Goal: Transaction & Acquisition: Purchase product/service

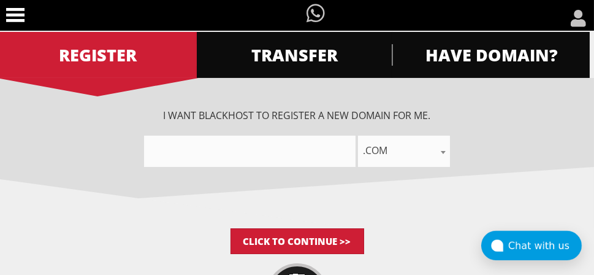
scroll to position [129, 0]
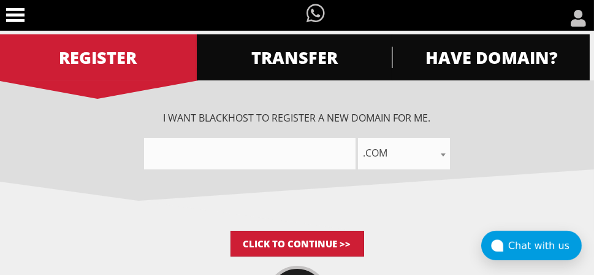
click at [242, 158] on input"] "text" at bounding box center [250, 153] width 212 height 31
click at [187, 153] on input"] "text" at bounding box center [250, 153] width 212 height 31
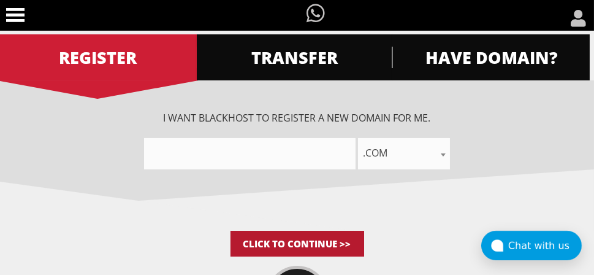
click at [290, 236] on input "Click to Continue >>" at bounding box center [298, 244] width 134 height 26
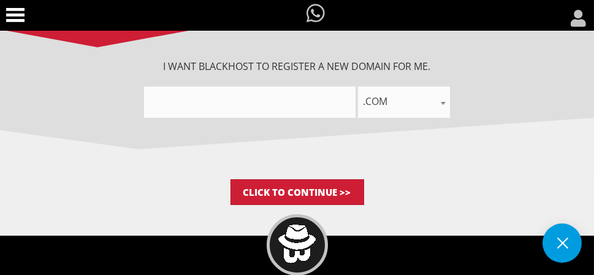
scroll to position [242, 0]
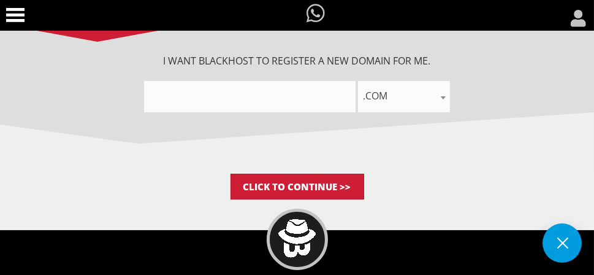
click at [211, 93] on input"] "text" at bounding box center [250, 96] width 212 height 31
click at [212, 93] on input"] "text" at bounding box center [250, 96] width 212 height 31
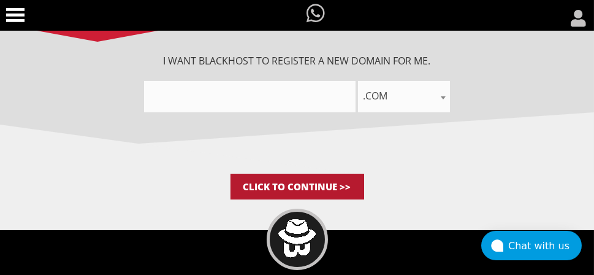
click at [325, 186] on input "Click to Continue >>" at bounding box center [298, 187] width 134 height 26
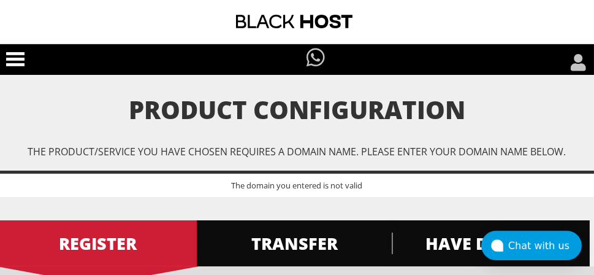
click at [580, 64] on icon at bounding box center [579, 62] width 15 height 17
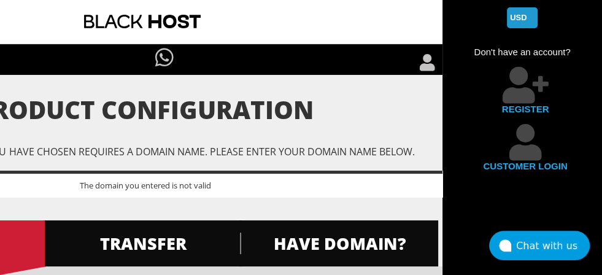
drag, startPoint x: 166, startPoint y: 175, endPoint x: 153, endPoint y: 182, distance: 14.8
click at [166, 176] on div "The domain you entered is not valid" at bounding box center [145, 184] width 594 height 26
click at [155, 181] on div "The domain you entered is not valid" at bounding box center [145, 184] width 594 height 26
click at [155, 182] on div "The domain you entered is not valid" at bounding box center [145, 184] width 594 height 26
drag, startPoint x: 442, startPoint y: 167, endPoint x: 440, endPoint y: 190, distance: 22.1
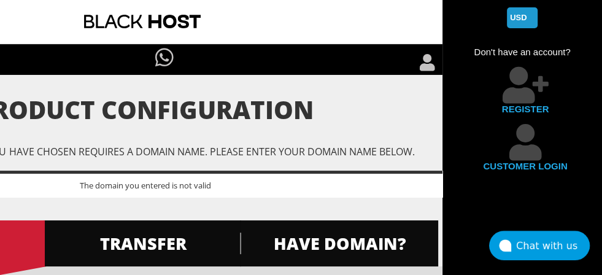
click at [440, 188] on div "Product Configuration The product/service you have chosen requires a domain nam…" at bounding box center [145, 269] width 594 height 346
